Goal: Task Accomplishment & Management: Complete application form

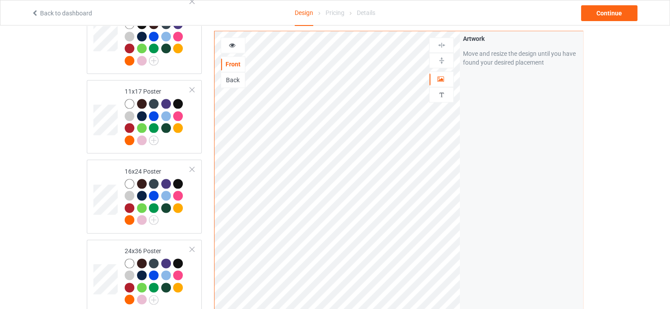
scroll to position [1882, 0]
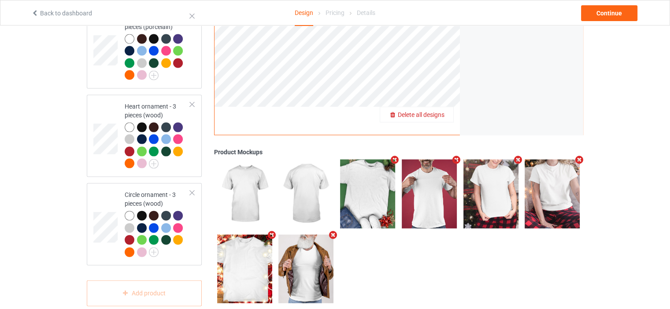
click at [438, 111] on span "Delete all designs" at bounding box center [421, 114] width 47 height 7
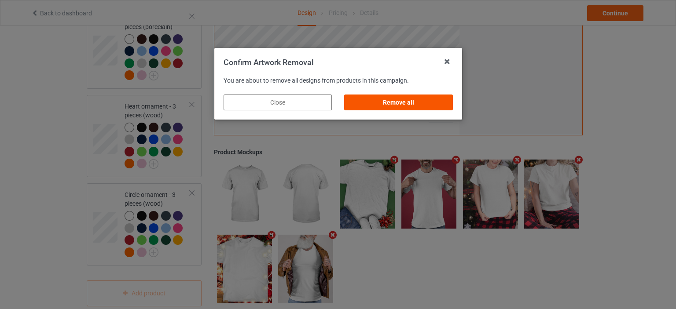
click at [423, 100] on div "Remove all" at bounding box center [398, 103] width 108 height 16
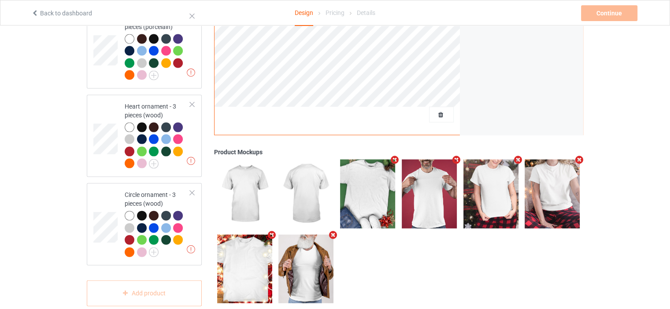
scroll to position [0, 0]
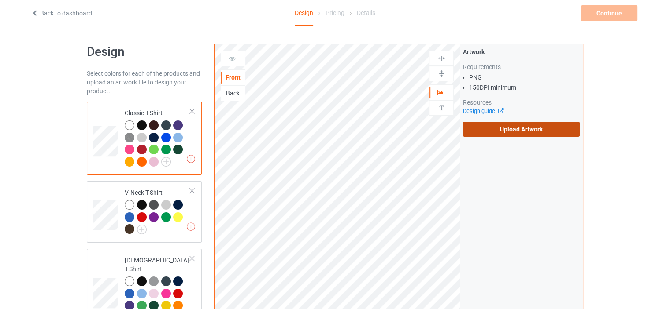
click at [514, 128] on label "Upload Artwork" at bounding box center [521, 129] width 117 height 15
click at [0, 0] on input "Upload Artwork" at bounding box center [0, 0] width 0 height 0
click at [543, 130] on label "Upload Artwork" at bounding box center [521, 129] width 117 height 15
click at [0, 0] on input "Upload Artwork" at bounding box center [0, 0] width 0 height 0
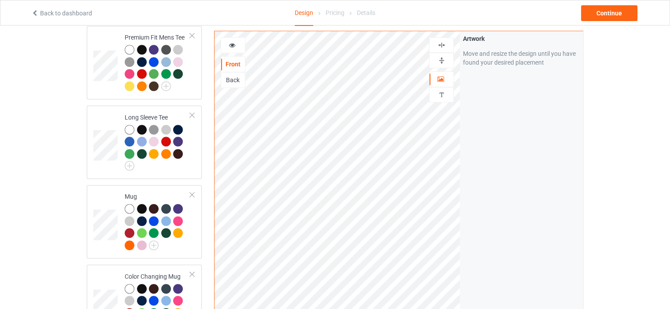
scroll to position [484, 0]
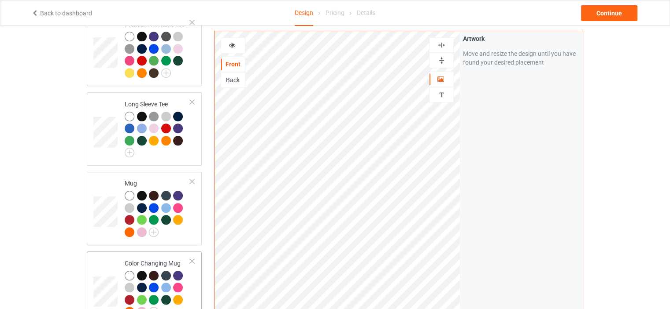
click at [161, 252] on div "Color Changing Mug" at bounding box center [144, 289] width 115 height 74
click at [442, 64] on img at bounding box center [441, 60] width 8 height 8
click at [442, 63] on img at bounding box center [441, 60] width 8 height 8
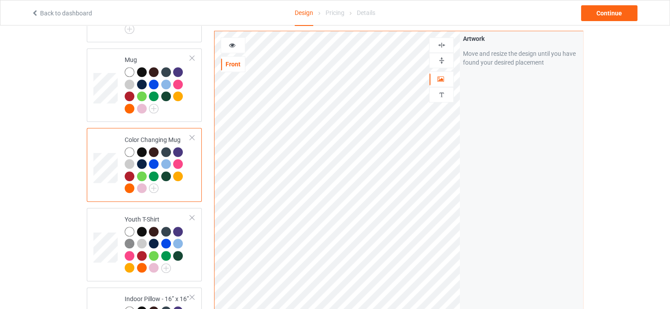
scroll to position [660, 0]
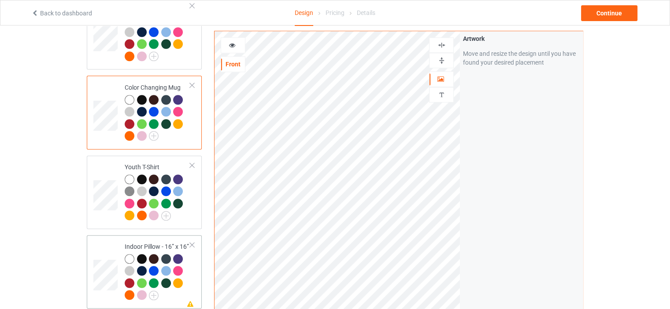
click at [155, 239] on td "Missing artwork on 1 side(s) Indoor Pillow - 16” x 16”" at bounding box center [157, 272] width 75 height 66
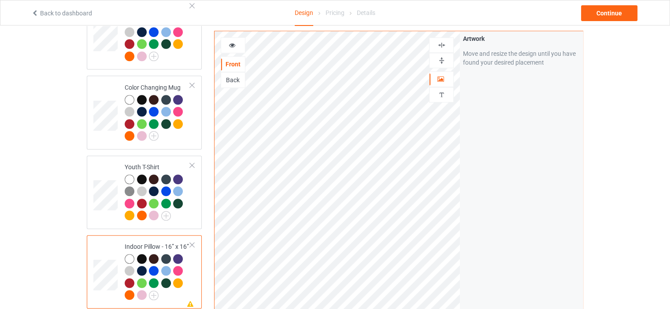
click at [438, 62] on img at bounding box center [441, 60] width 8 height 8
click at [442, 43] on img at bounding box center [441, 45] width 8 height 8
click at [236, 44] on div at bounding box center [233, 45] width 24 height 9
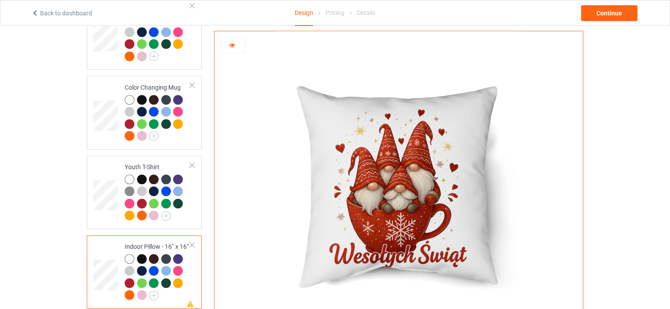
click at [236, 44] on div at bounding box center [233, 45] width 24 height 9
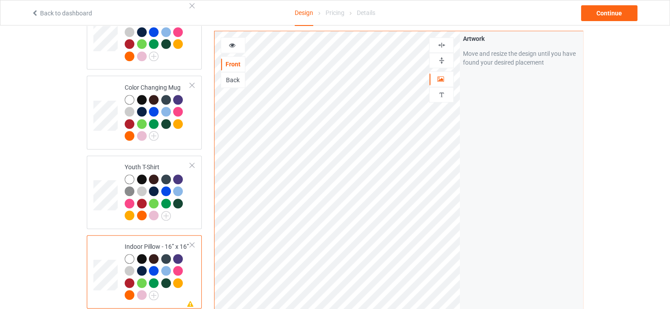
click at [445, 57] on img at bounding box center [441, 60] width 8 height 8
click at [441, 44] on img at bounding box center [441, 45] width 8 height 8
click at [232, 45] on icon at bounding box center [231, 44] width 7 height 6
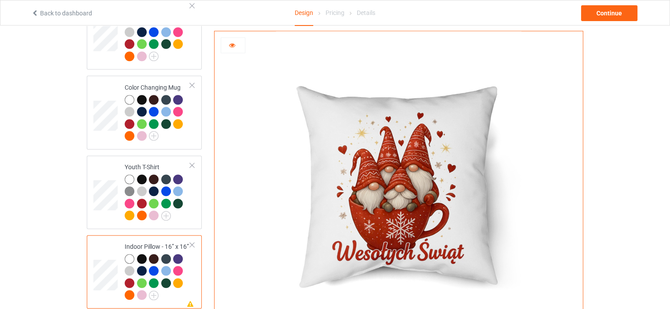
click at [233, 39] on div at bounding box center [233, 45] width 25 height 16
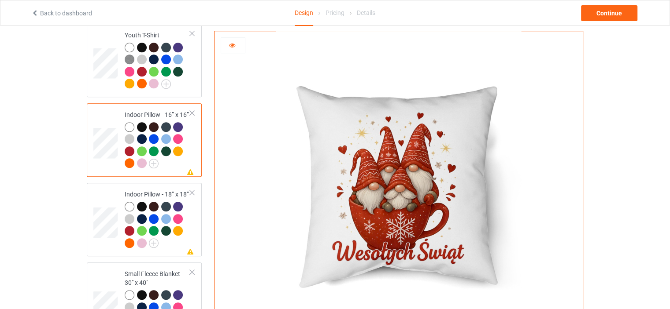
click at [233, 46] on icon at bounding box center [231, 44] width 7 height 6
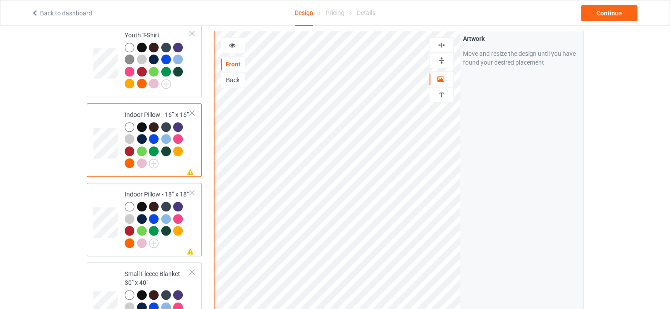
click at [155, 190] on div "Indoor Pillow - 18” x 18”" at bounding box center [158, 218] width 66 height 57
click at [230, 44] on icon at bounding box center [231, 44] width 7 height 6
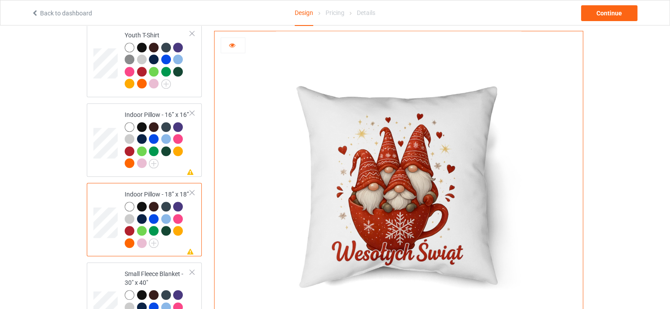
click at [236, 44] on div at bounding box center [233, 45] width 24 height 9
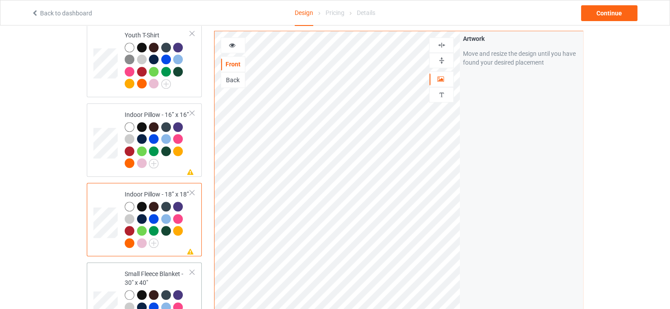
click at [150, 270] on div "Small Fleece Blanket - 30" x 40"" at bounding box center [158, 303] width 66 height 66
drag, startPoint x: 444, startPoint y: 61, endPoint x: 444, endPoint y: 56, distance: 4.8
click at [444, 60] on img at bounding box center [441, 60] width 8 height 8
click at [445, 44] on img at bounding box center [441, 45] width 8 height 8
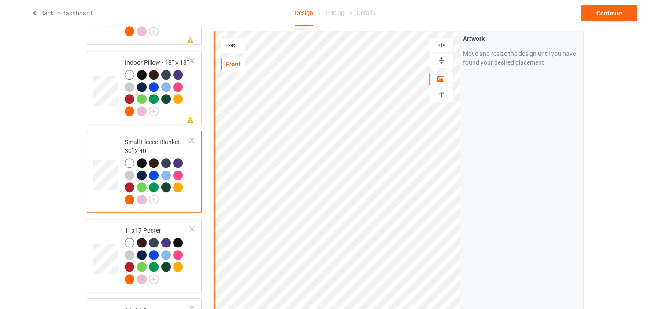
scroll to position [969, 0]
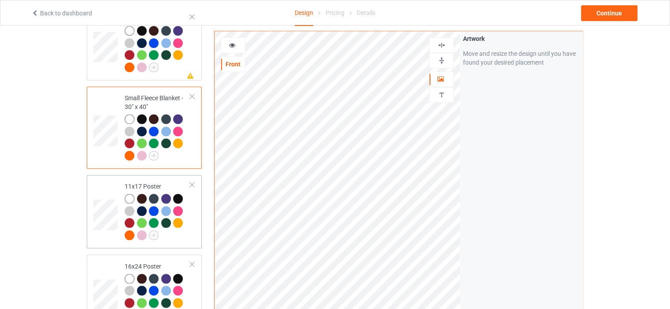
click at [157, 182] on div "11x17 Poster" at bounding box center [158, 210] width 66 height 57
click at [441, 56] on img at bounding box center [441, 60] width 8 height 8
click at [442, 47] on img at bounding box center [441, 45] width 8 height 8
click at [440, 61] on img at bounding box center [441, 60] width 8 height 8
click at [442, 41] on img at bounding box center [441, 45] width 8 height 8
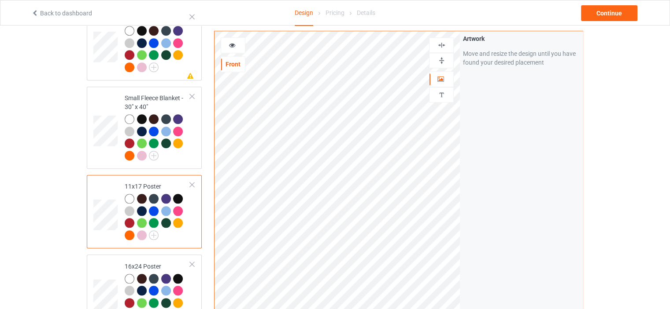
click at [443, 61] on img at bounding box center [441, 60] width 8 height 8
click at [441, 46] on img at bounding box center [441, 45] width 8 height 8
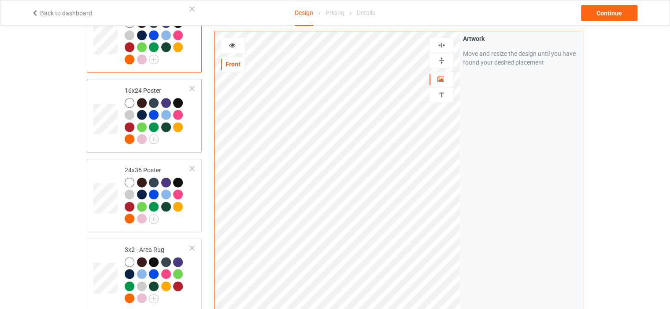
scroll to position [1189, 0]
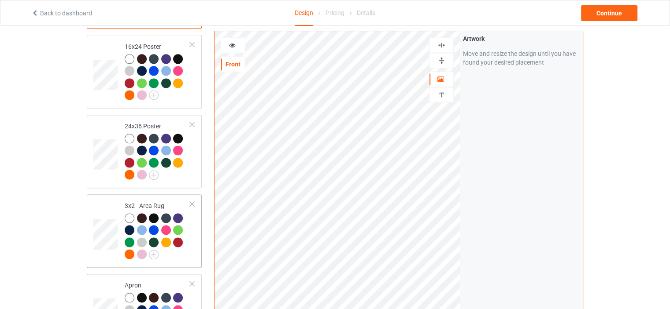
click at [149, 198] on td "3x2 - Area Rug" at bounding box center [157, 231] width 75 height 66
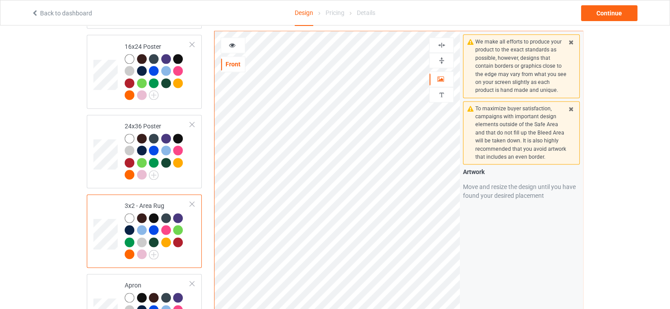
click at [441, 60] on img at bounding box center [441, 60] width 8 height 8
click at [442, 45] on img at bounding box center [441, 45] width 8 height 8
click at [441, 58] on img at bounding box center [441, 60] width 8 height 8
click at [443, 46] on img at bounding box center [441, 45] width 8 height 8
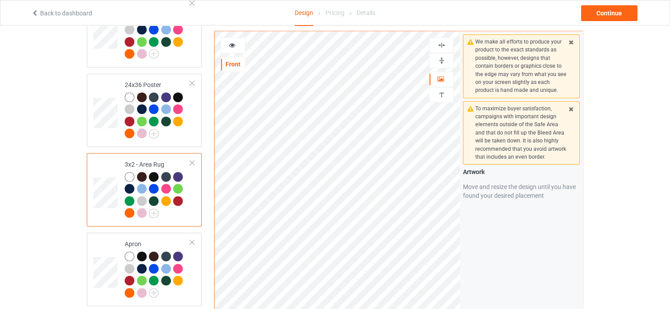
scroll to position [1277, 0]
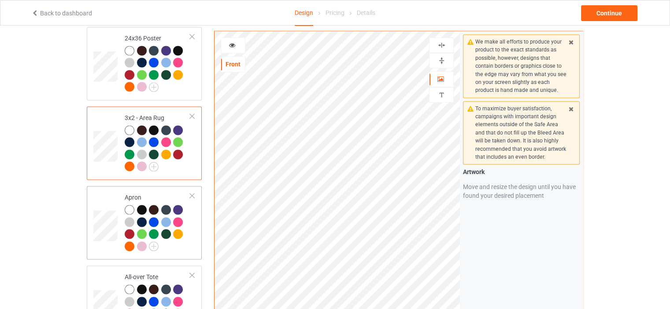
click at [149, 193] on div "Apron" at bounding box center [158, 221] width 66 height 57
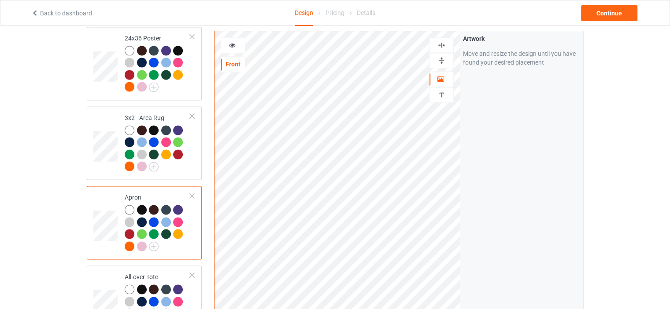
click at [441, 44] on img at bounding box center [441, 45] width 8 height 8
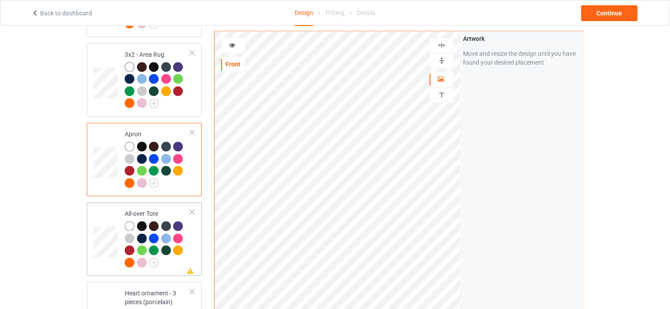
scroll to position [1453, 0]
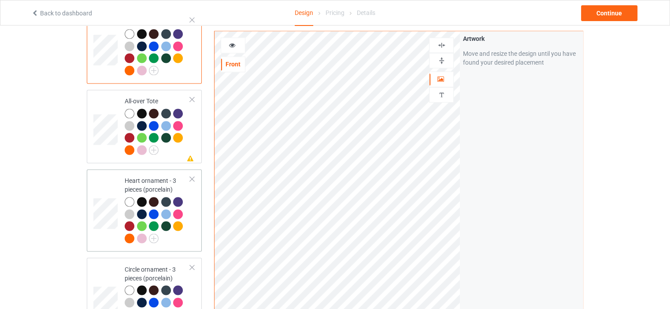
click at [144, 177] on div "Heart ornament - 3 pieces (porcelain)" at bounding box center [158, 210] width 66 height 66
click at [149, 97] on div "All-over Tote" at bounding box center [158, 125] width 66 height 57
click at [148, 177] on div "Heart ornament - 3 pieces (porcelain)" at bounding box center [158, 210] width 66 height 66
click at [444, 42] on img at bounding box center [441, 45] width 8 height 8
click at [155, 265] on div "Circle ornament - 3 pieces (porcelain)" at bounding box center [158, 298] width 66 height 66
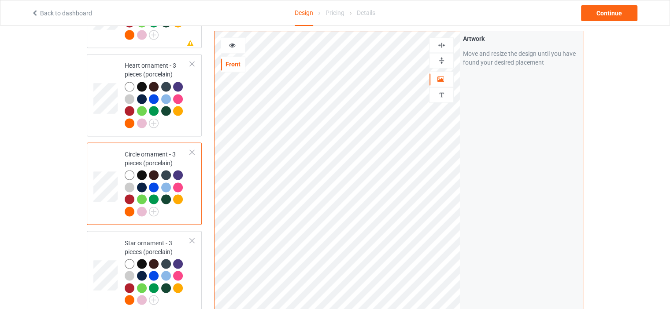
scroll to position [1585, 0]
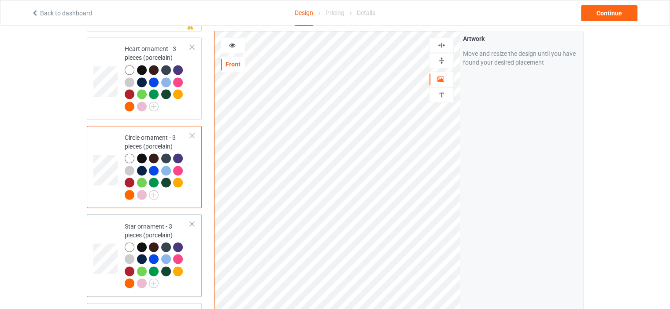
click at [154, 218] on td "Star ornament - 3 pieces (porcelain)" at bounding box center [157, 255] width 75 height 75
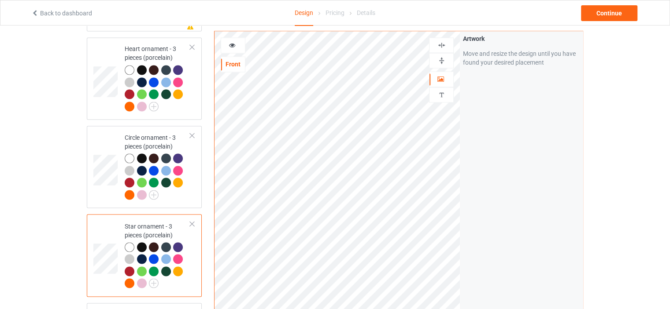
click at [443, 42] on img at bounding box center [441, 45] width 8 height 8
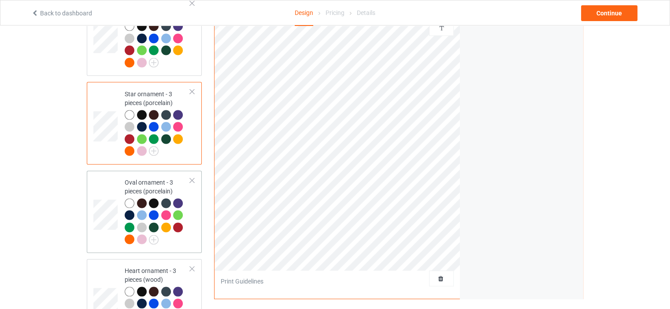
click at [149, 178] on div "Oval ornament - 3 pieces (porcelain)" at bounding box center [158, 211] width 66 height 66
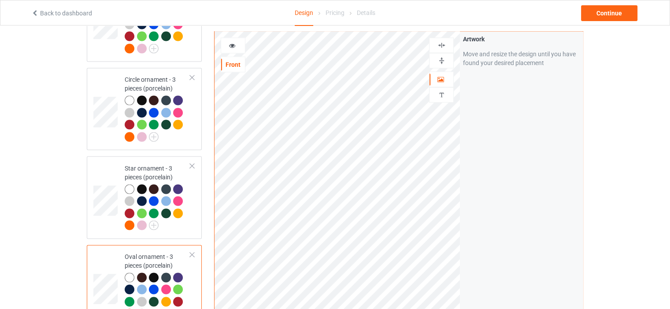
scroll to position [1585, 0]
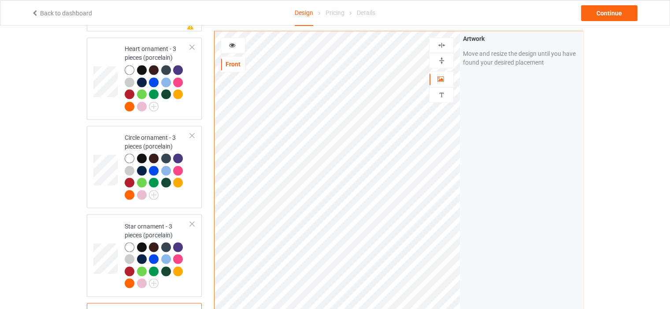
click at [439, 58] on img at bounding box center [441, 60] width 8 height 8
click at [442, 46] on img at bounding box center [441, 45] width 8 height 8
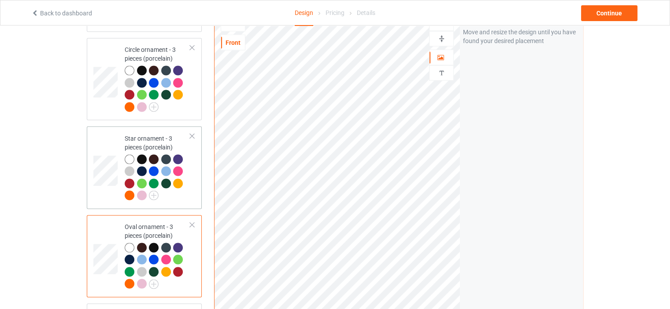
scroll to position [1761, 0]
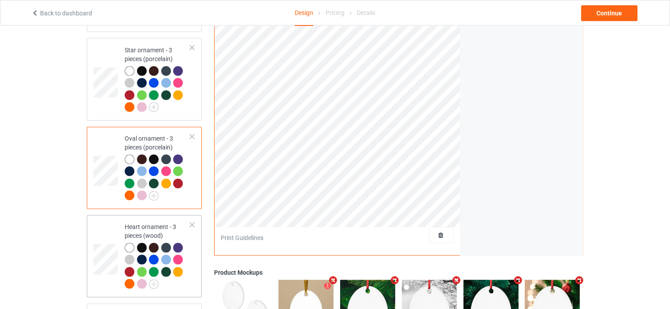
click at [147, 219] on td "Heart ornament - 3 pieces (wood)" at bounding box center [157, 256] width 75 height 75
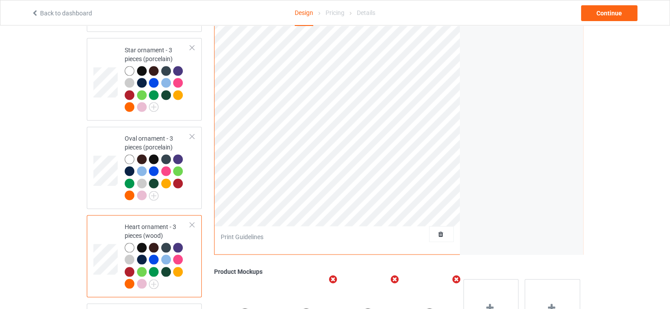
scroll to position [1629, 0]
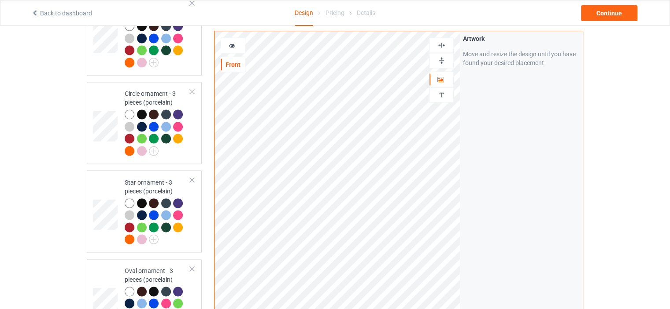
click at [442, 46] on img at bounding box center [441, 45] width 8 height 8
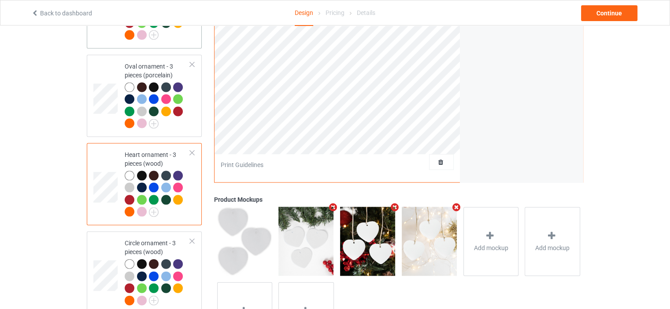
scroll to position [1882, 0]
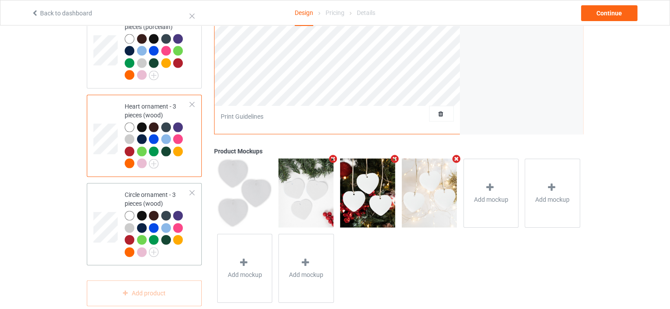
click at [151, 191] on div "Circle ornament - 3 pieces (wood)" at bounding box center [158, 224] width 66 height 66
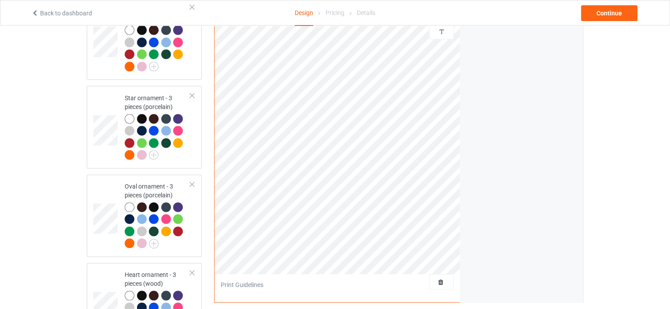
scroll to position [1617, 0]
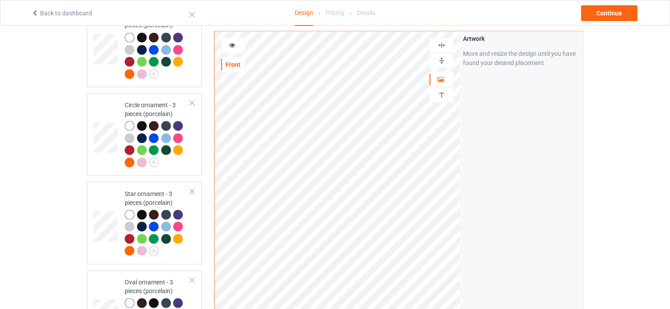
click at [443, 44] on img at bounding box center [441, 45] width 8 height 8
click at [442, 58] on img at bounding box center [441, 60] width 8 height 8
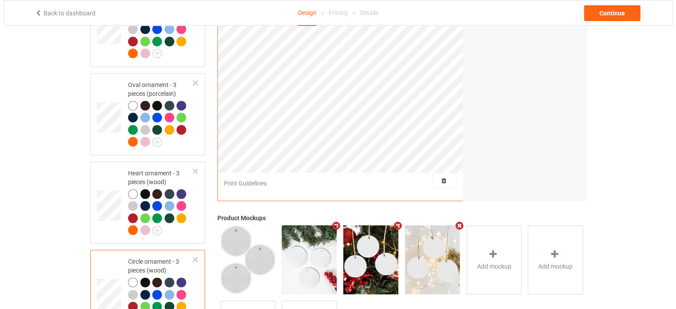
scroll to position [1882, 0]
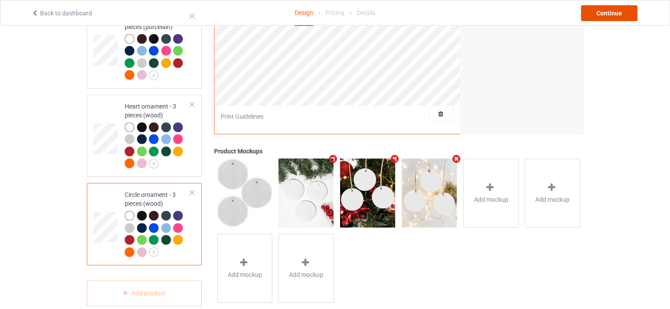
click at [613, 9] on div "Continue" at bounding box center [609, 13] width 56 height 16
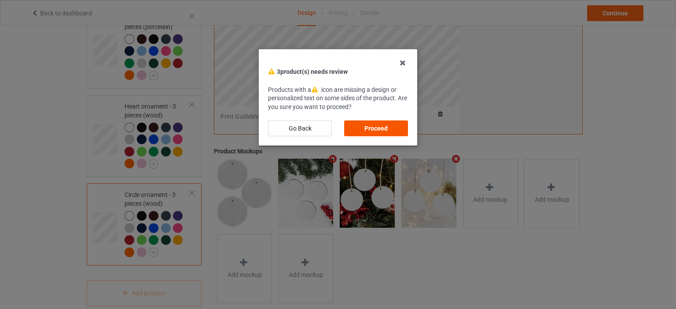
click at [394, 130] on div "Proceed" at bounding box center [376, 129] width 64 height 16
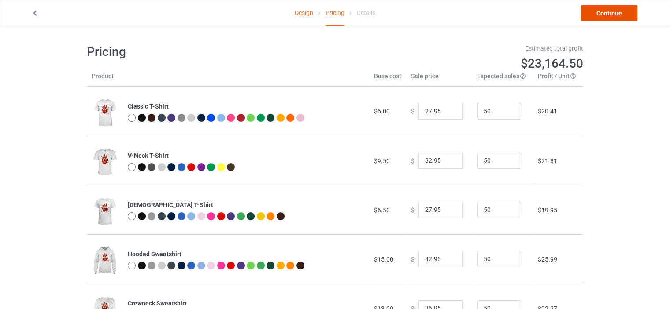
click at [614, 16] on link "Continue" at bounding box center [609, 13] width 56 height 16
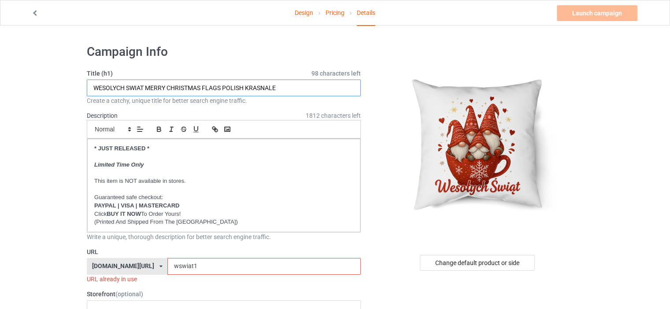
drag, startPoint x: 146, startPoint y: 87, endPoint x: 245, endPoint y: 88, distance: 98.6
click at [245, 88] on input "WESOLYCH SWIAT MERRY CHRISTMAS FLAGS POLISH KRASNALE" at bounding box center [224, 88] width 274 height 17
paste input "CUTE NORWEGIAN CHRISTMAS GNOMES"
drag, startPoint x: 198, startPoint y: 87, endPoint x: 164, endPoint y: 87, distance: 33.5
click at [164, 87] on input "WESOLYCH SWIAT CUTE NORWEGIAN CHRISTMAS GNOMES KRASNALE" at bounding box center [224, 88] width 274 height 17
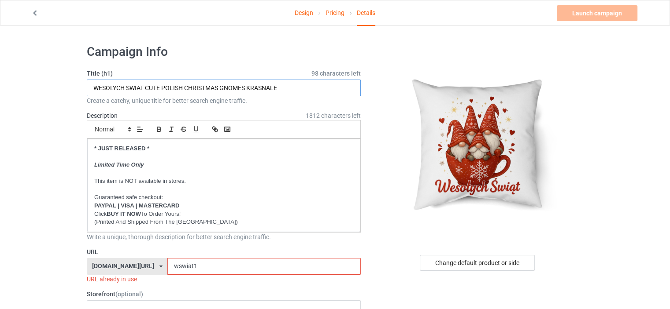
type input "WESOLYCH SWIAT CUTE POLISH CHRISTMAS GNOMES KRASNALE"
click at [261, 48] on h1 "Campaign Info" at bounding box center [224, 52] width 274 height 16
drag, startPoint x: 204, startPoint y: 265, endPoint x: 58, endPoint y: 262, distance: 146.2
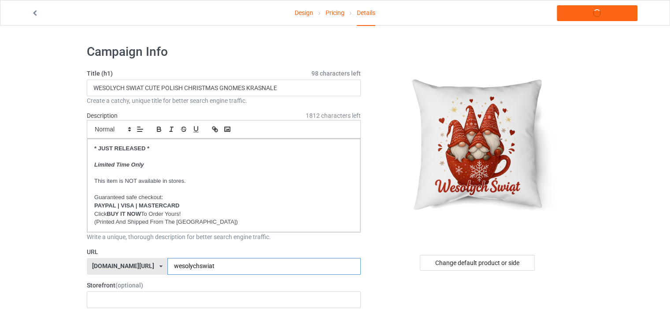
type input "wesolychswiat"
click at [464, 260] on div "Change default product or side" at bounding box center [477, 263] width 115 height 16
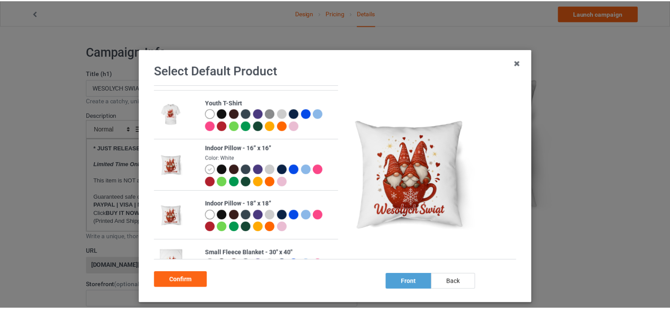
scroll to position [440, 0]
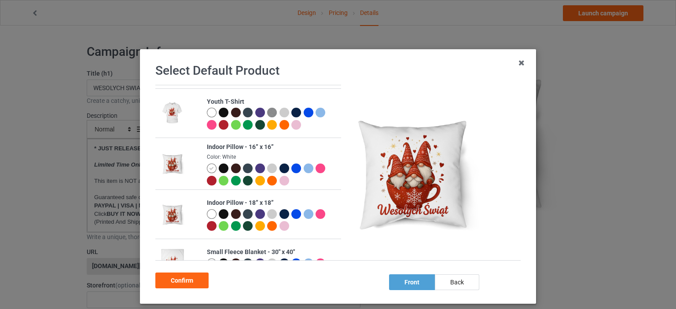
click at [222, 168] on div at bounding box center [224, 169] width 10 height 10
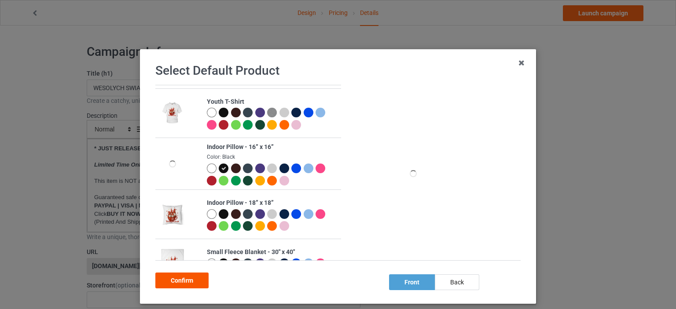
click at [197, 283] on div "Confirm" at bounding box center [181, 281] width 53 height 16
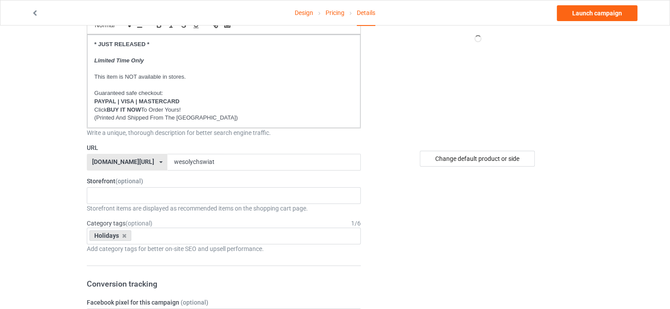
scroll to position [176, 0]
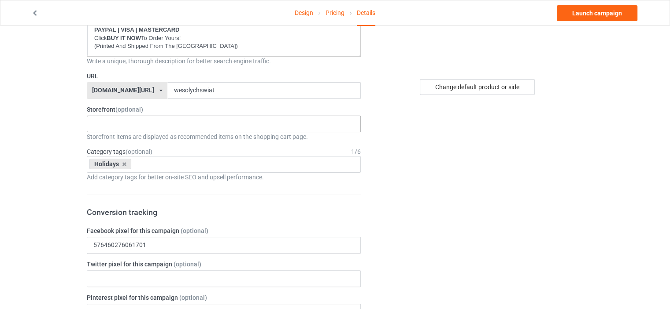
click at [99, 123] on input "text" at bounding box center [100, 123] width 14 height 7
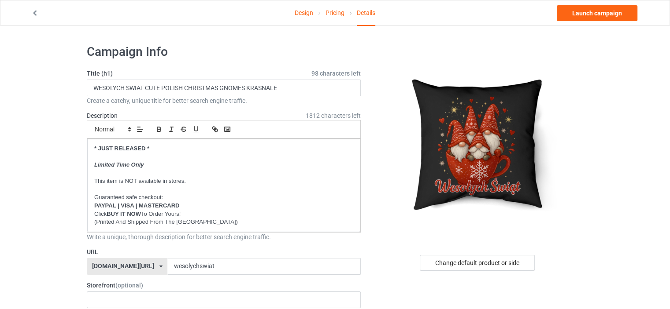
click at [306, 13] on link "Design" at bounding box center [304, 12] width 18 height 25
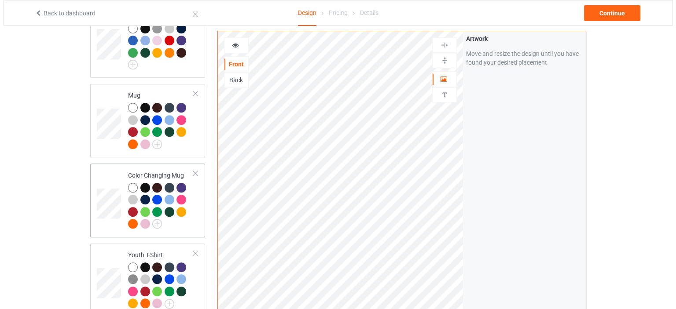
scroll to position [792, 0]
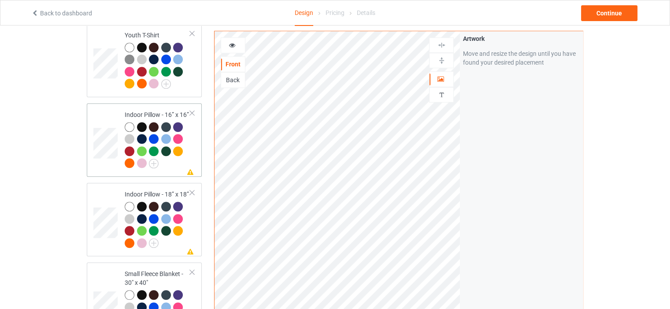
click at [146, 111] on div "Indoor Pillow - 16” x 16”" at bounding box center [158, 139] width 66 height 57
click at [444, 44] on img at bounding box center [441, 45] width 8 height 8
click at [237, 44] on div at bounding box center [233, 45] width 24 height 9
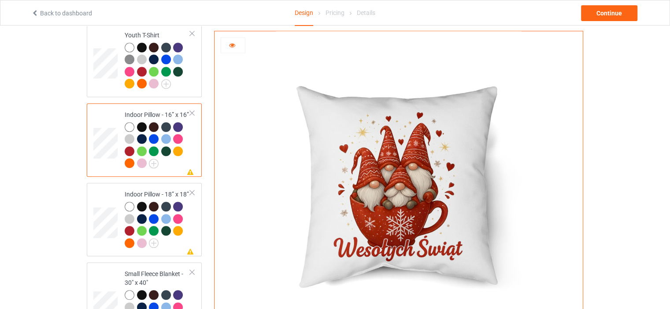
click at [236, 44] on div at bounding box center [233, 45] width 24 height 9
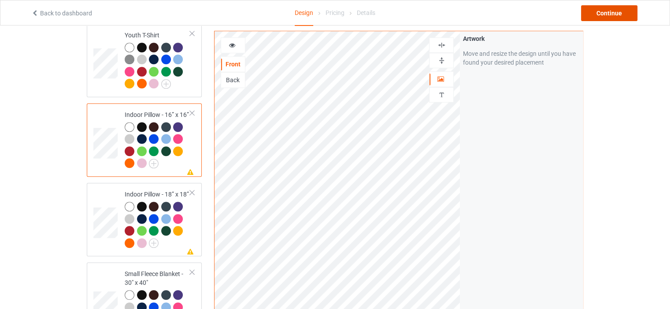
click at [624, 15] on div "Continue" at bounding box center [609, 13] width 56 height 16
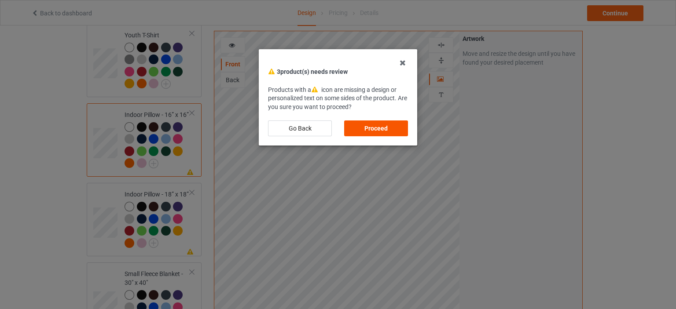
click at [391, 131] on div "Proceed" at bounding box center [376, 129] width 64 height 16
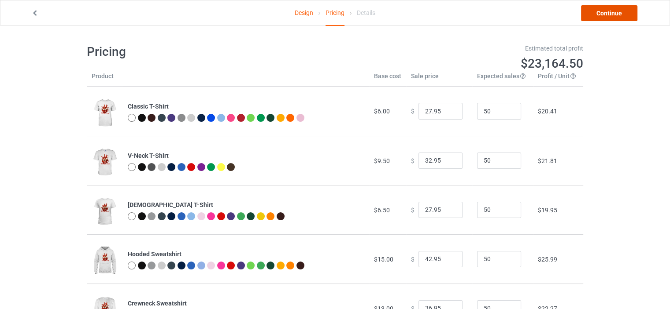
click at [621, 12] on link "Continue" at bounding box center [609, 13] width 56 height 16
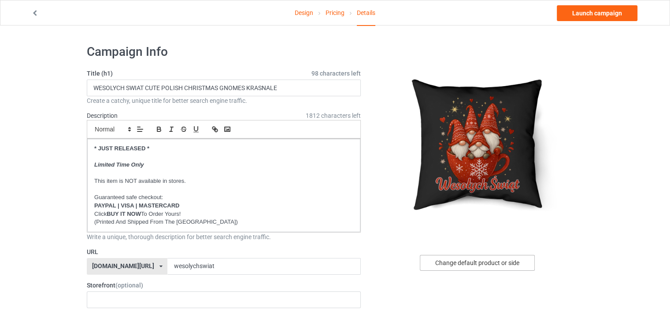
click at [484, 262] on div "Change default product or side" at bounding box center [477, 263] width 115 height 16
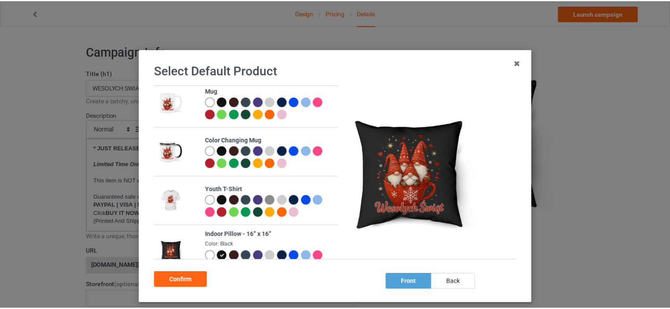
scroll to position [440, 0]
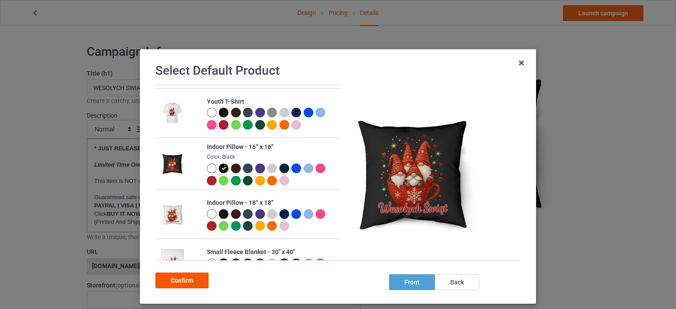
click at [194, 285] on div "Confirm" at bounding box center [181, 281] width 53 height 16
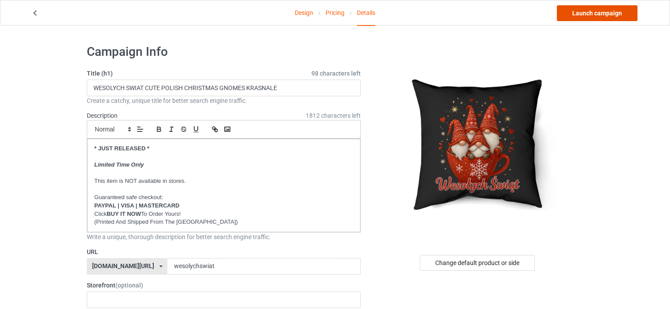
click at [617, 14] on link "Launch campaign" at bounding box center [596, 13] width 81 height 16
